Goal: Information Seeking & Learning: Learn about a topic

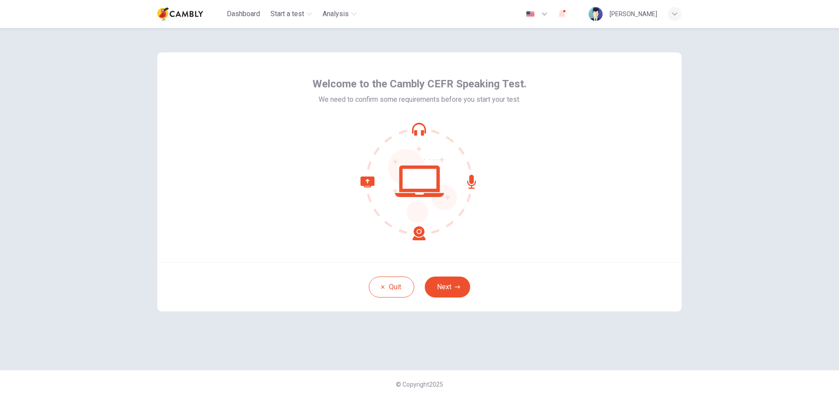
click at [566, 14] on icon "button" at bounding box center [562, 14] width 7 height 9
click at [577, 13] on div at bounding box center [419, 199] width 839 height 398
click at [450, 280] on button "Next" at bounding box center [447, 287] width 45 height 21
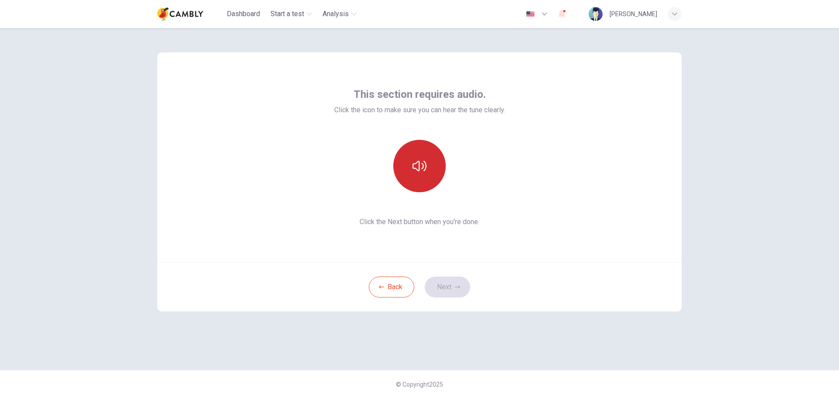
click at [424, 161] on icon "button" at bounding box center [420, 166] width 14 height 14
click at [427, 168] on button "button" at bounding box center [419, 166] width 52 height 52
click at [426, 167] on icon "button" at bounding box center [420, 166] width 14 height 10
click at [423, 167] on icon "button" at bounding box center [420, 166] width 14 height 14
click at [427, 170] on button "button" at bounding box center [419, 166] width 52 height 52
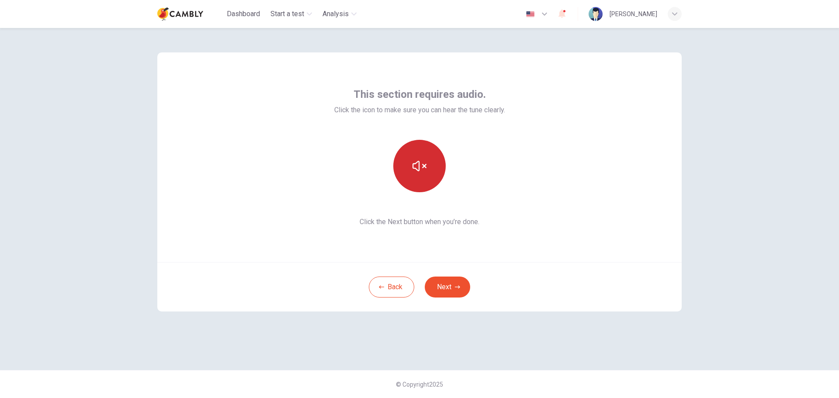
click at [427, 170] on button "button" at bounding box center [419, 166] width 52 height 52
click at [445, 286] on button "Next" at bounding box center [447, 287] width 45 height 21
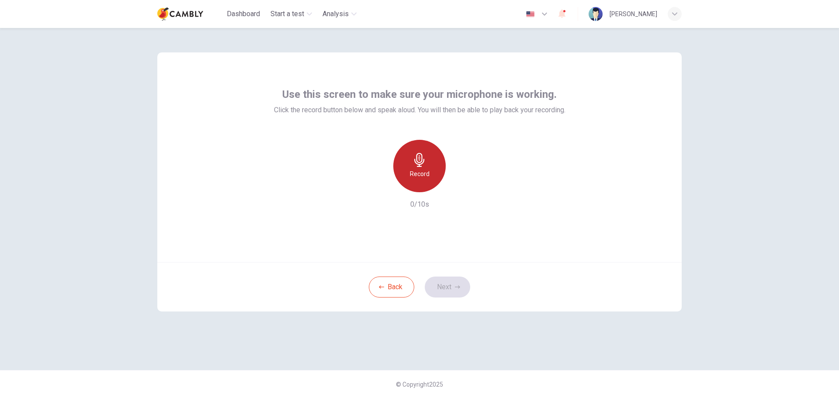
click at [421, 166] on icon "button" at bounding box center [419, 160] width 10 height 14
click at [456, 285] on icon "button" at bounding box center [457, 287] width 5 height 5
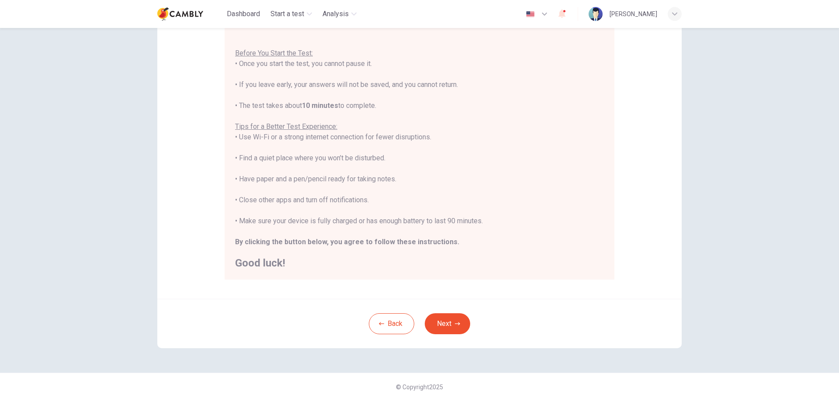
scroll to position [88, 0]
click at [449, 320] on button "Next" at bounding box center [447, 321] width 45 height 21
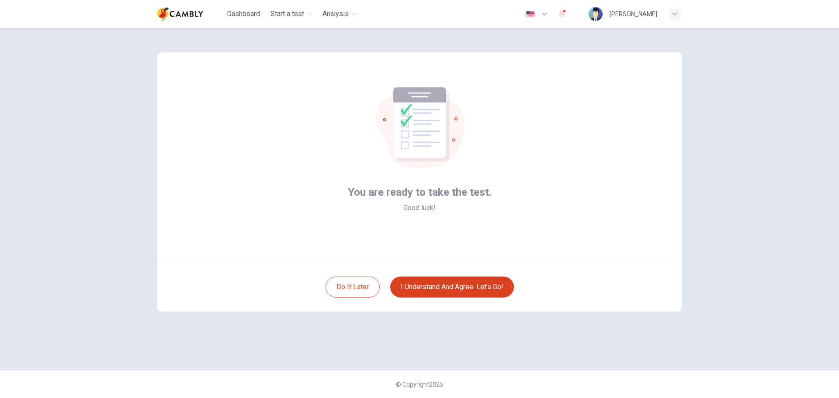
click at [452, 288] on button "I understand and agree. Let’s go!" at bounding box center [452, 287] width 124 height 21
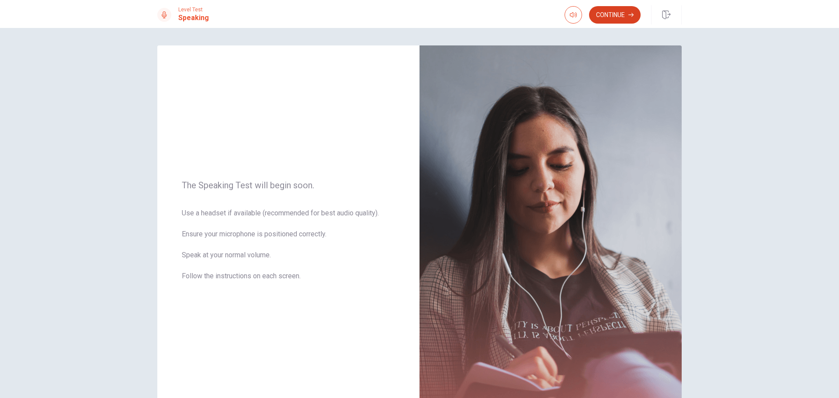
click at [619, 15] on button "Continue" at bounding box center [615, 14] width 52 height 17
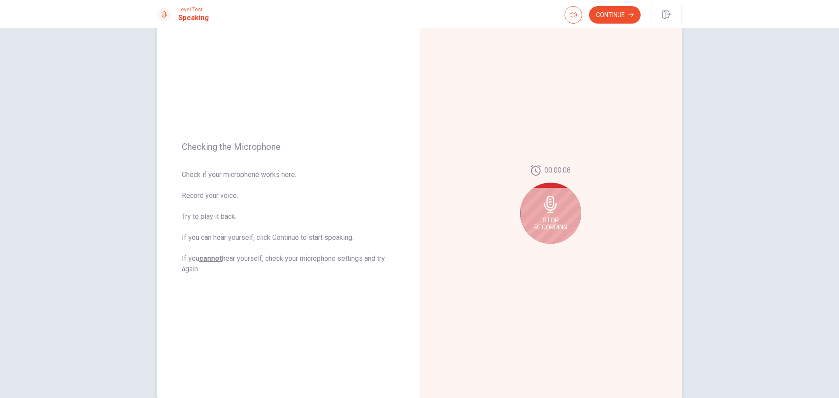
scroll to position [74, 0]
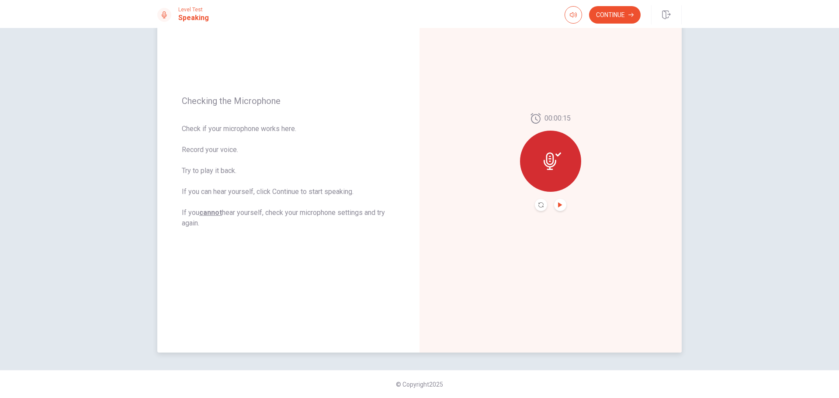
click at [558, 204] on icon "Play Audio" at bounding box center [560, 204] width 4 height 5
click at [614, 15] on button "Continue" at bounding box center [615, 14] width 52 height 17
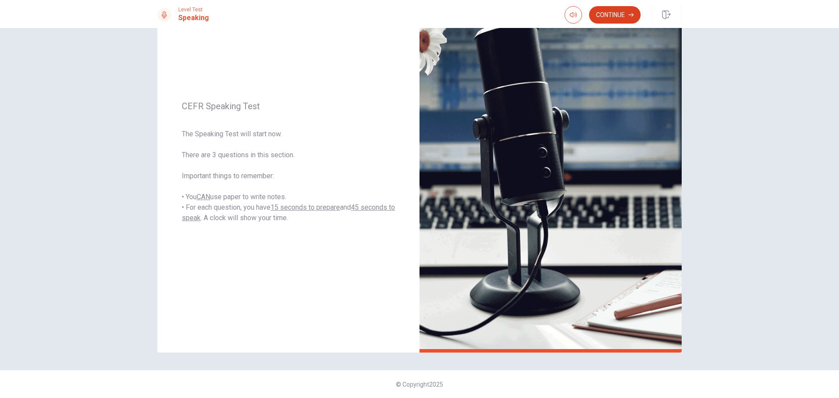
click at [620, 16] on button "Continue" at bounding box center [615, 14] width 52 height 17
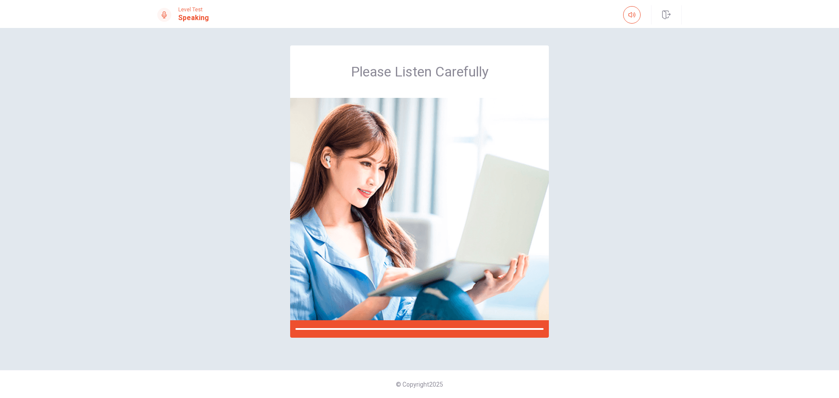
scroll to position [0, 0]
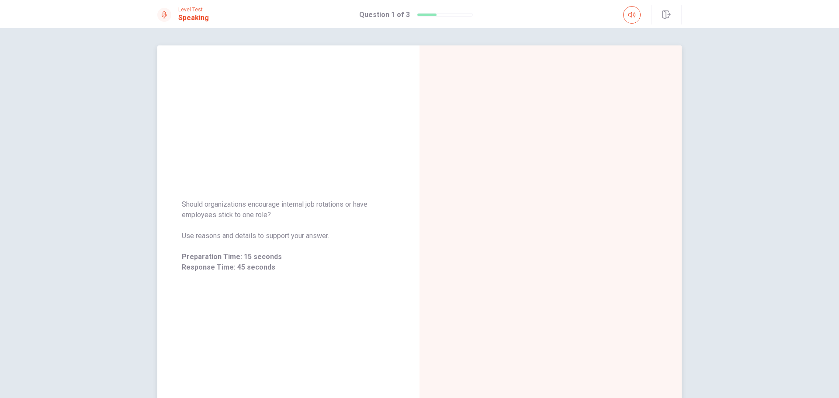
drag, startPoint x: 265, startPoint y: 216, endPoint x: 179, endPoint y: 205, distance: 87.4
click at [179, 205] on div "Should organizations encourage internal job rotations or have employees stick t…" at bounding box center [288, 236] width 262 height 94
drag, startPoint x: 263, startPoint y: 214, endPoint x: 256, endPoint y: 213, distance: 6.6
click at [256, 213] on span "Should organizations encourage internal job rotations or have employees stick t…" at bounding box center [288, 209] width 213 height 21
drag, startPoint x: 266, startPoint y: 213, endPoint x: 198, endPoint y: 202, distance: 69.2
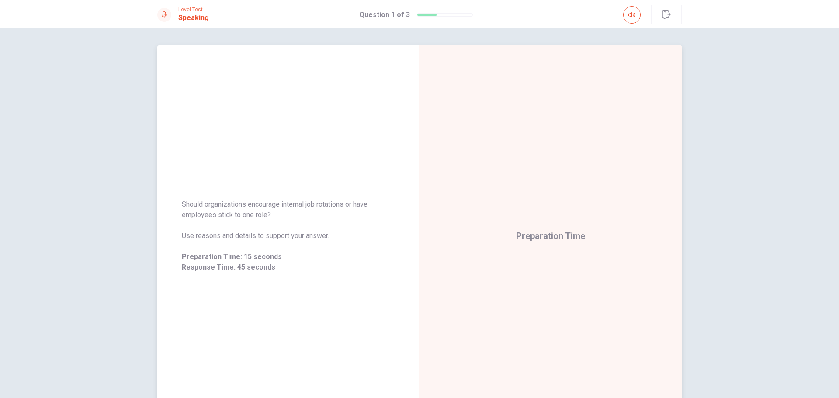
click at [198, 202] on span "Should organizations encourage internal job rotations or have employees stick t…" at bounding box center [288, 209] width 213 height 21
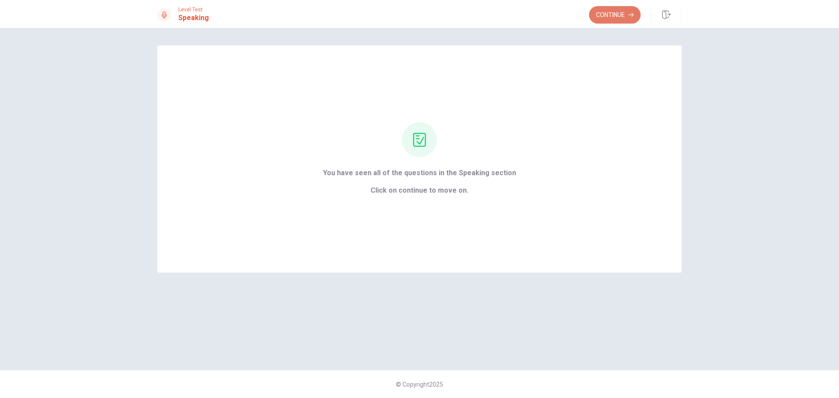
click at [622, 15] on button "Continue" at bounding box center [615, 14] width 52 height 17
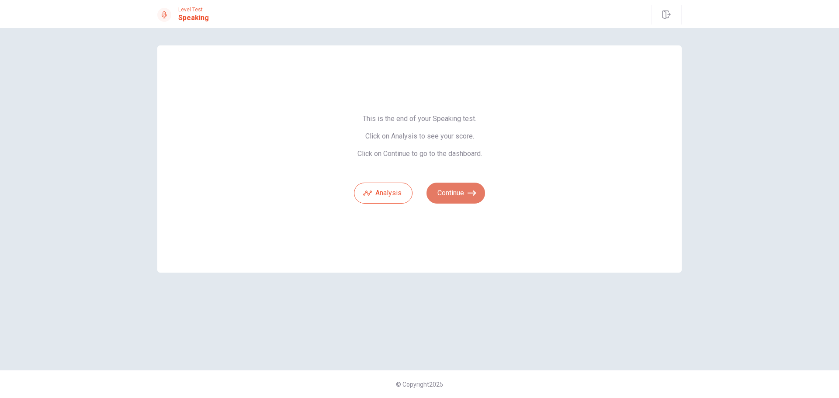
click at [468, 196] on icon "button" at bounding box center [472, 193] width 9 height 9
